Goal: Transaction & Acquisition: Purchase product/service

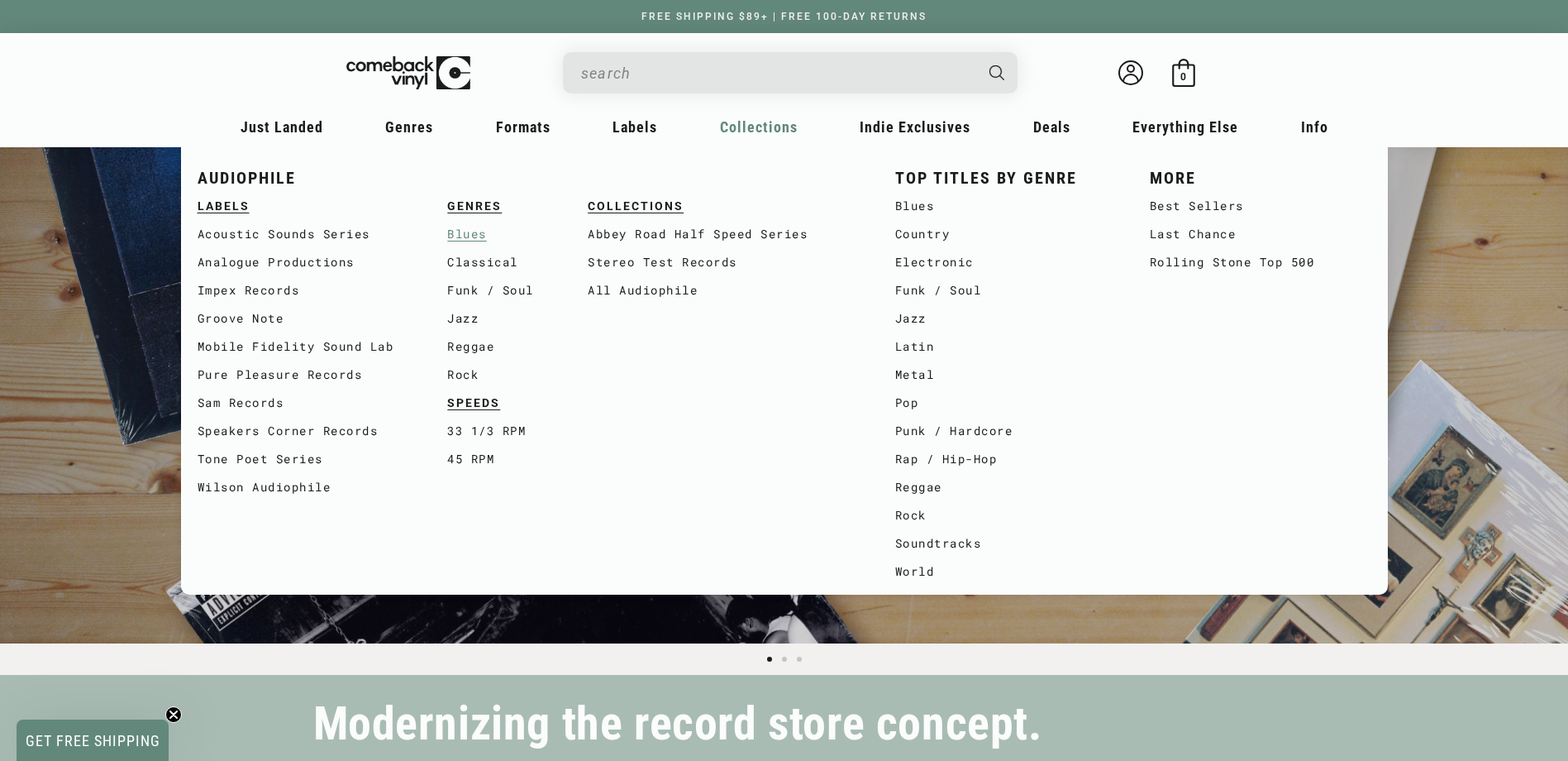
click at [457, 234] on link "Blues" at bounding box center [517, 233] width 141 height 28
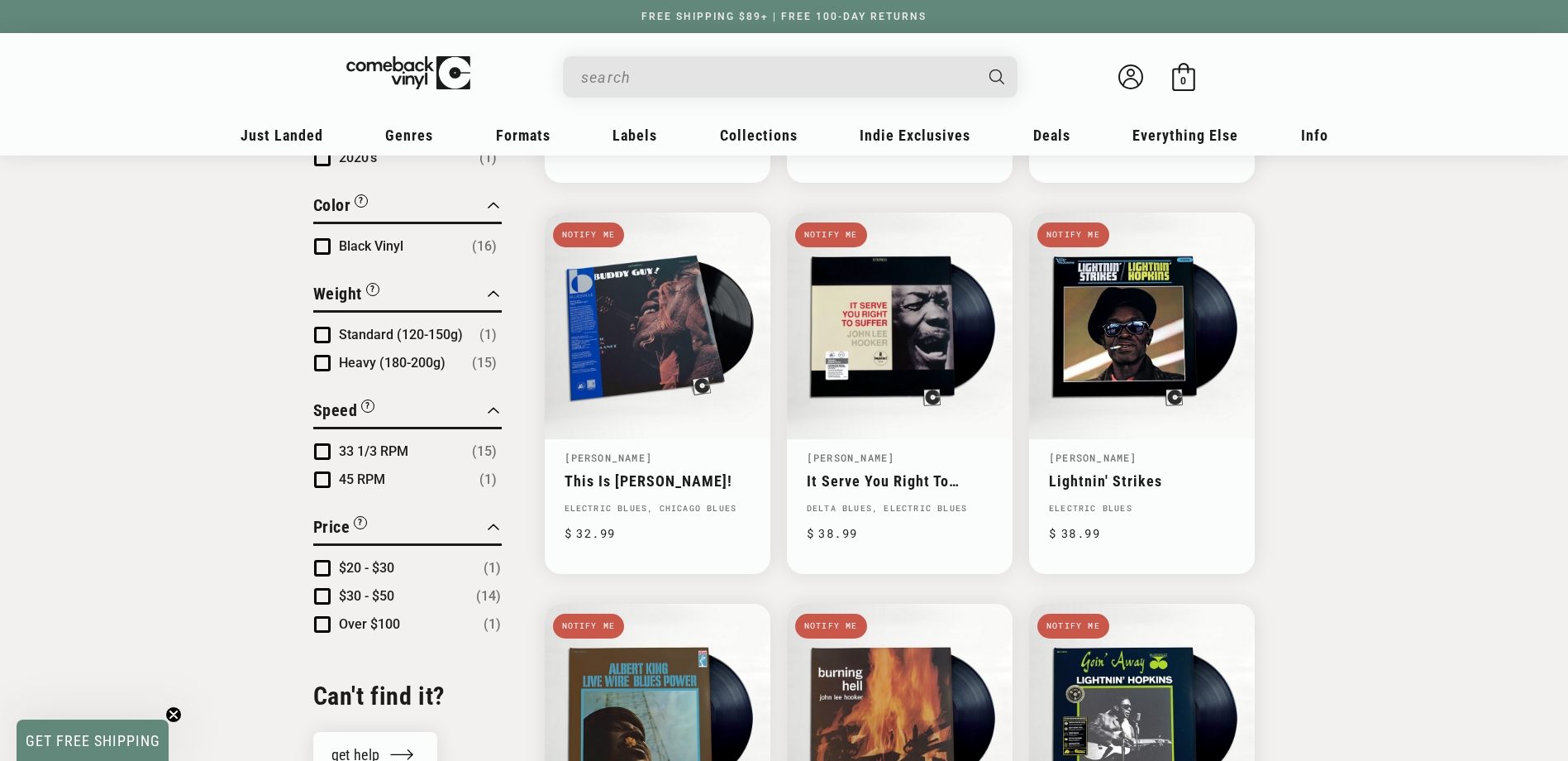
scroll to position [992, 0]
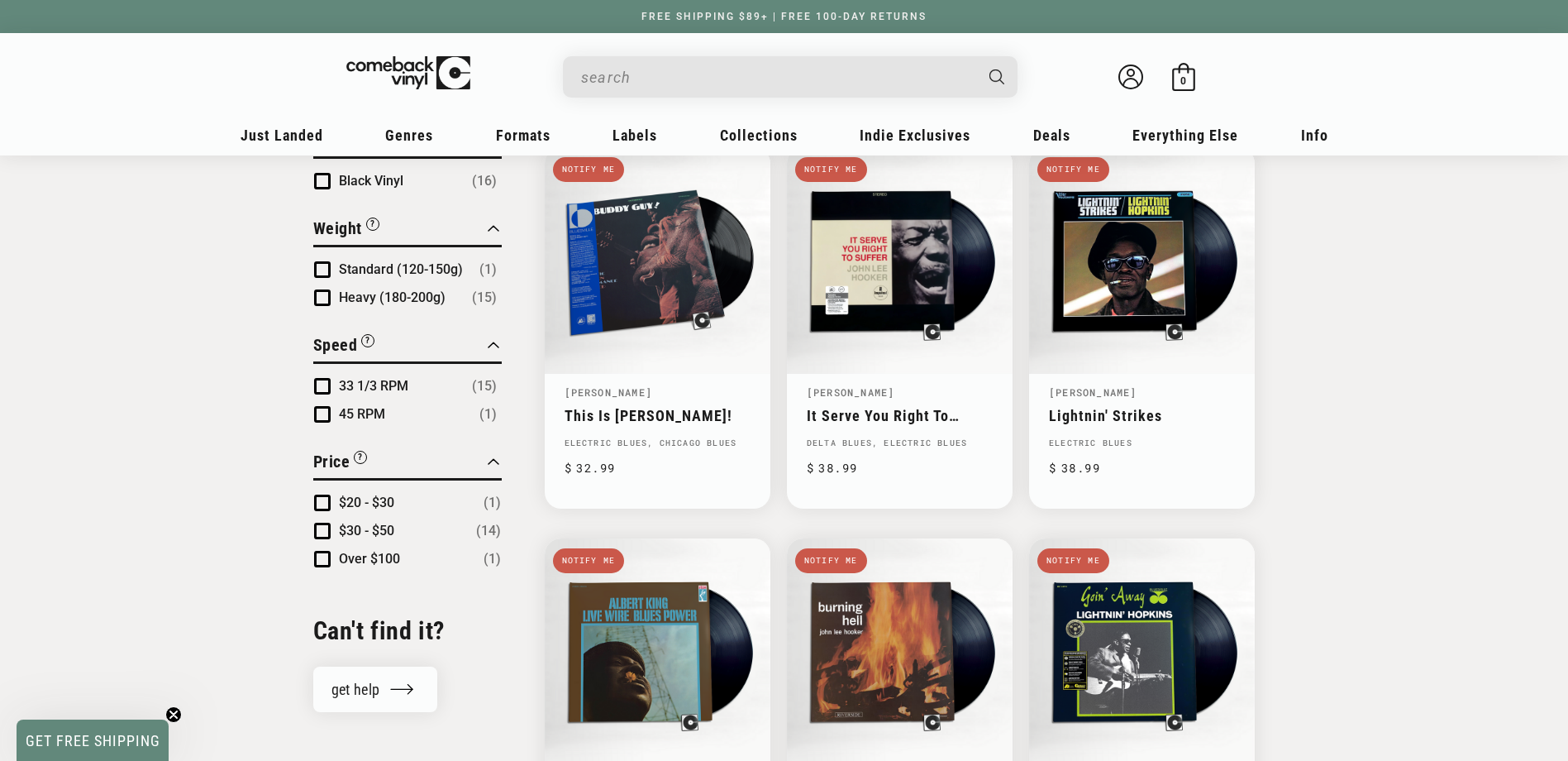
click at [377, 553] on span "Over $100" at bounding box center [369, 559] width 61 height 15
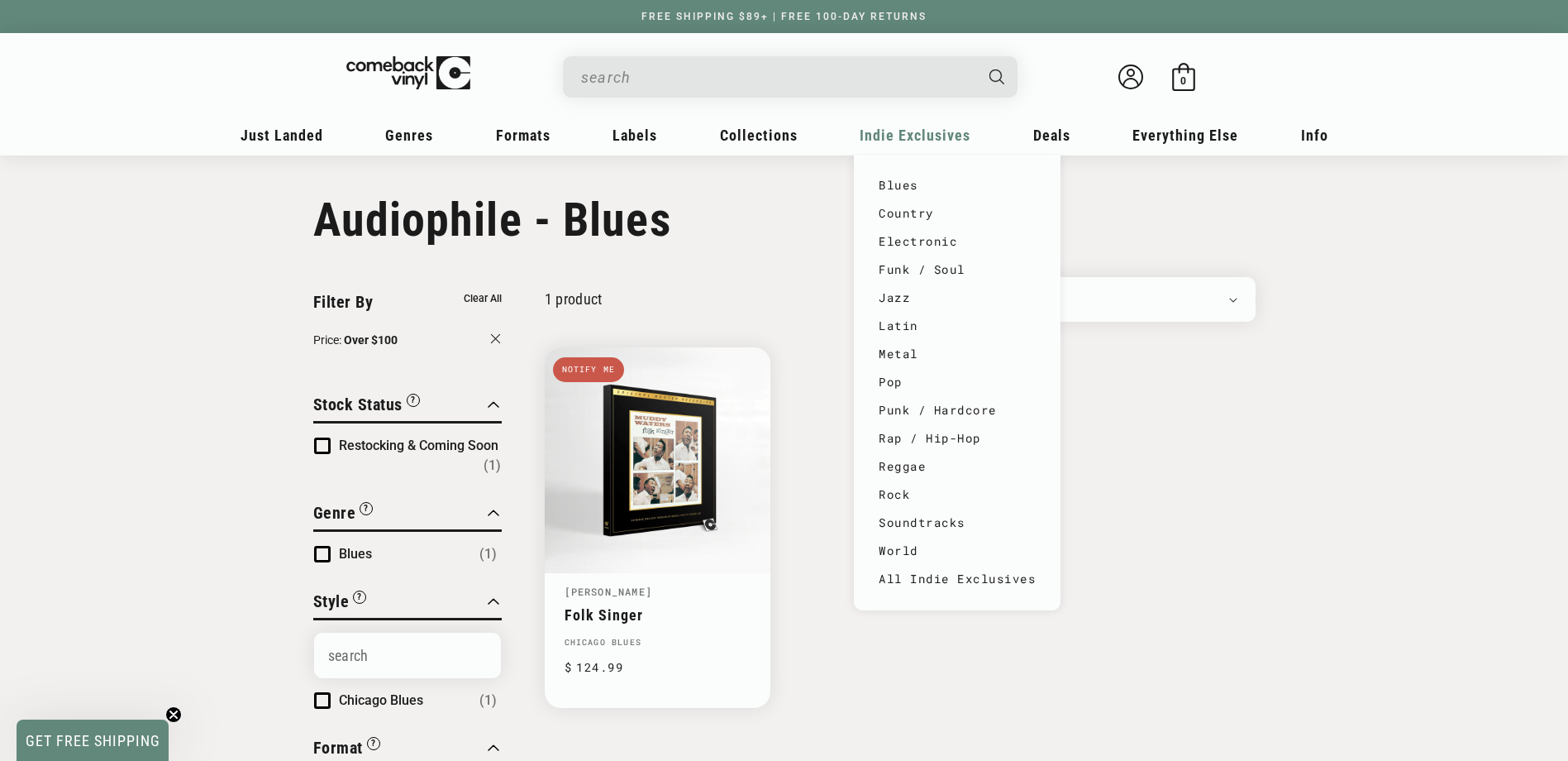
click at [323, 142] on span "Indie Exclusives" at bounding box center [282, 135] width 82 height 17
click at [901, 234] on link "Electronic" at bounding box center [957, 241] width 157 height 28
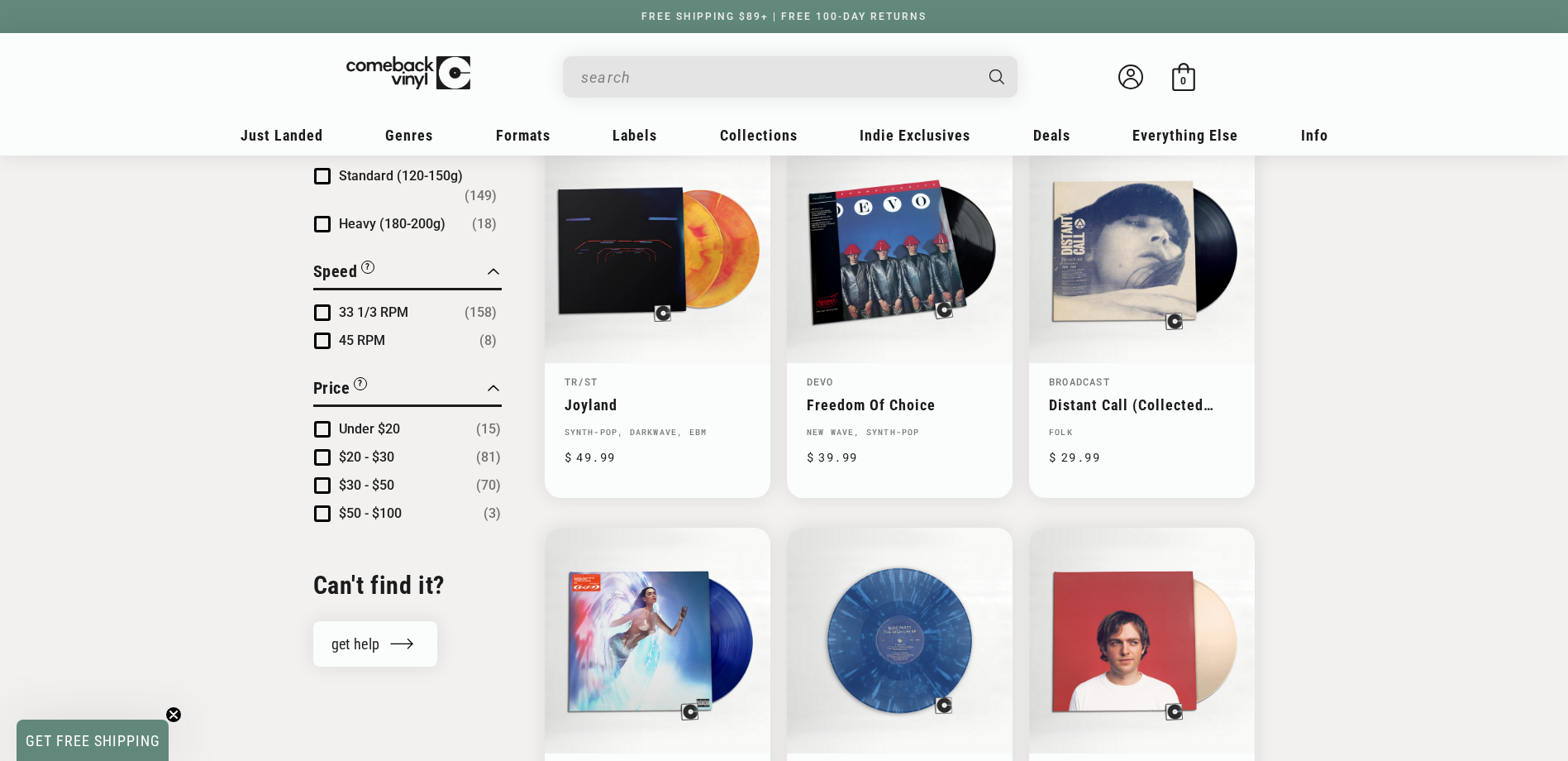
scroll to position [1489, 0]
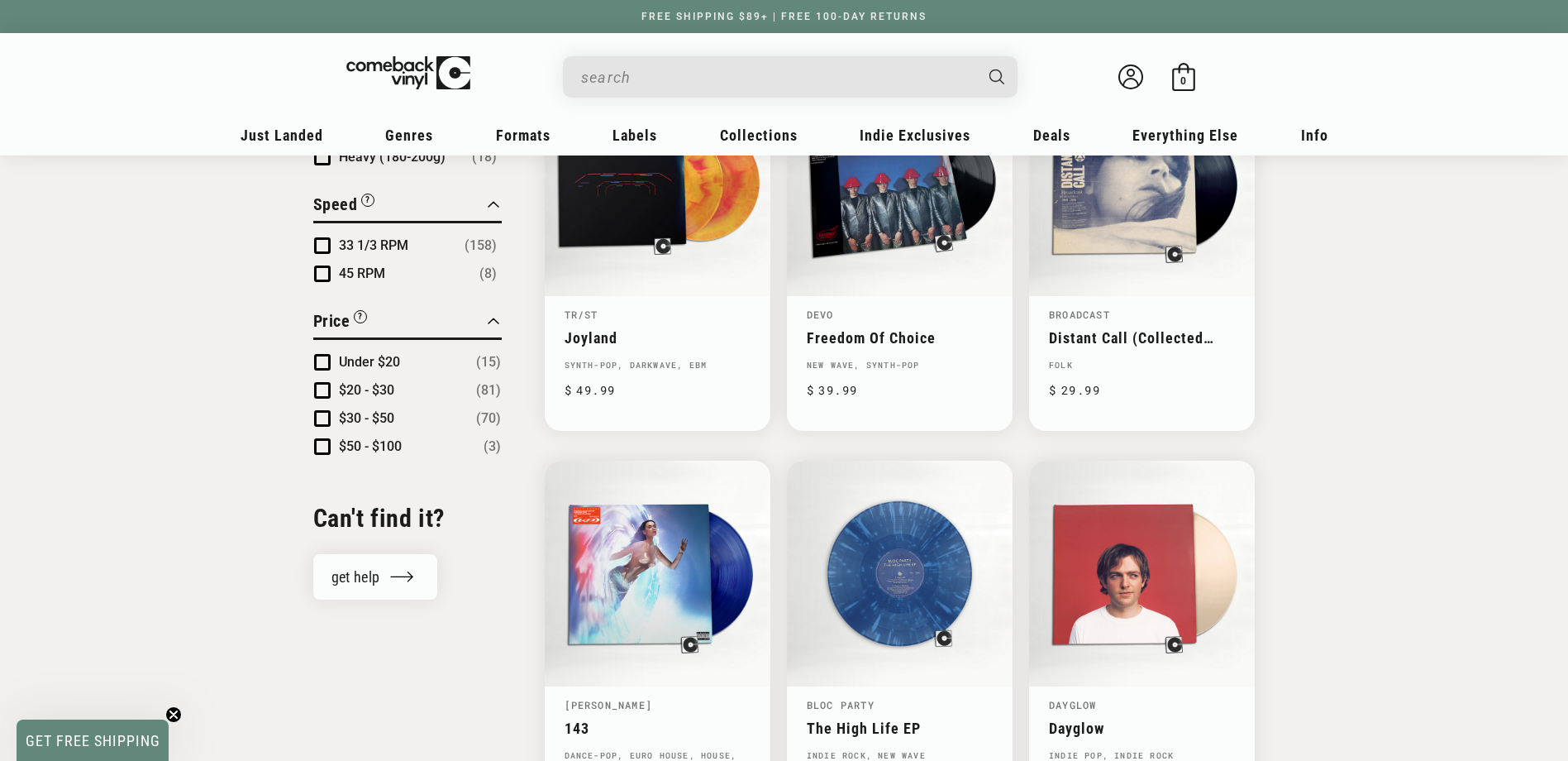
click at [391, 439] on span "$50 - $100" at bounding box center [370, 446] width 63 height 15
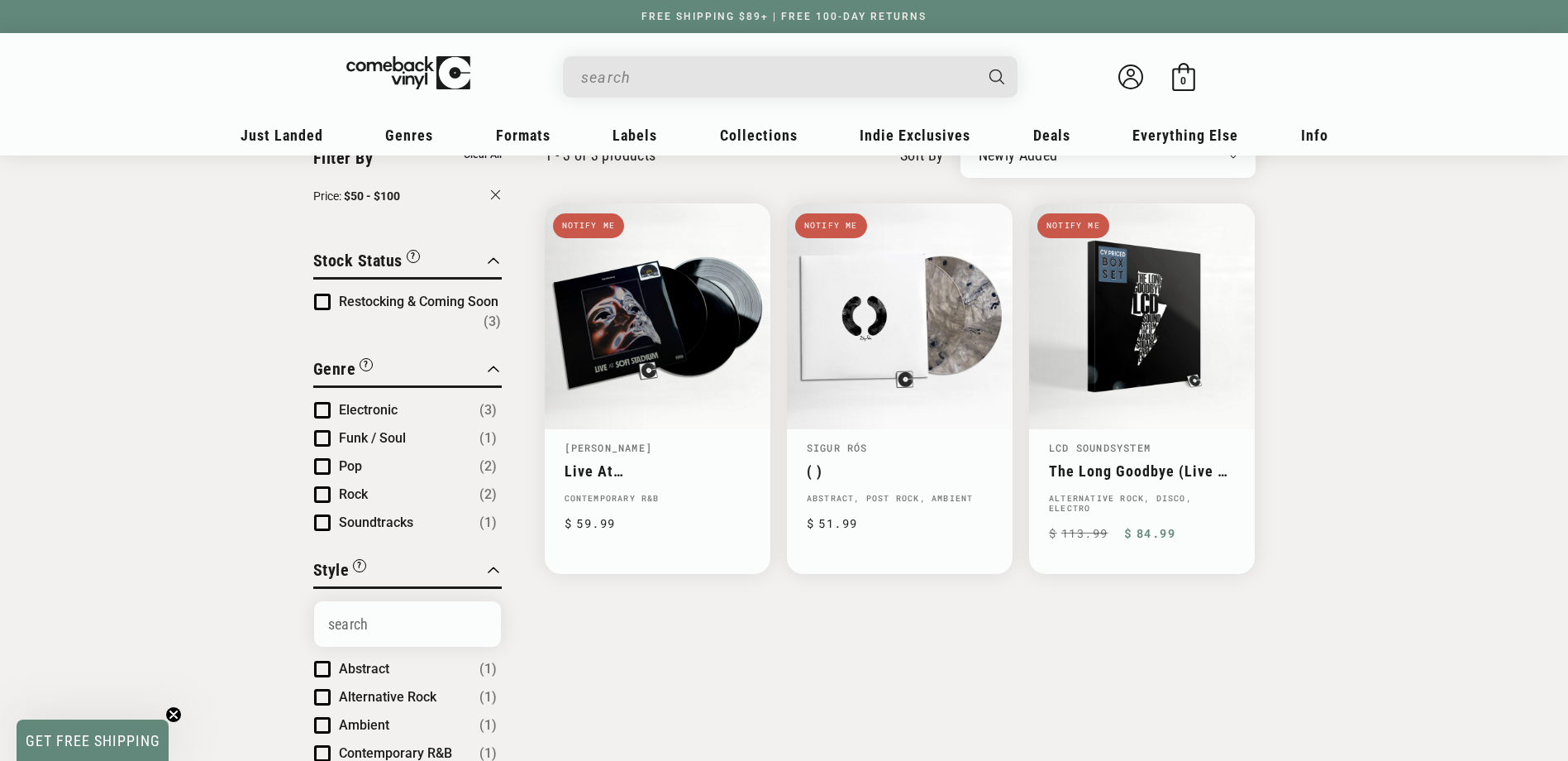
scroll to position [138, 0]
